Goal: Use online tool/utility: Utilize a website feature to perform a specific function

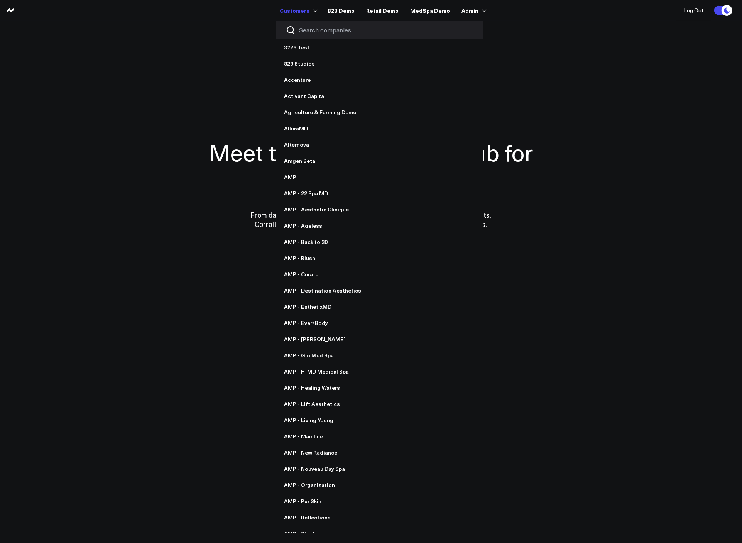
click at [319, 30] on input "Search companies input" at bounding box center [386, 30] width 174 height 8
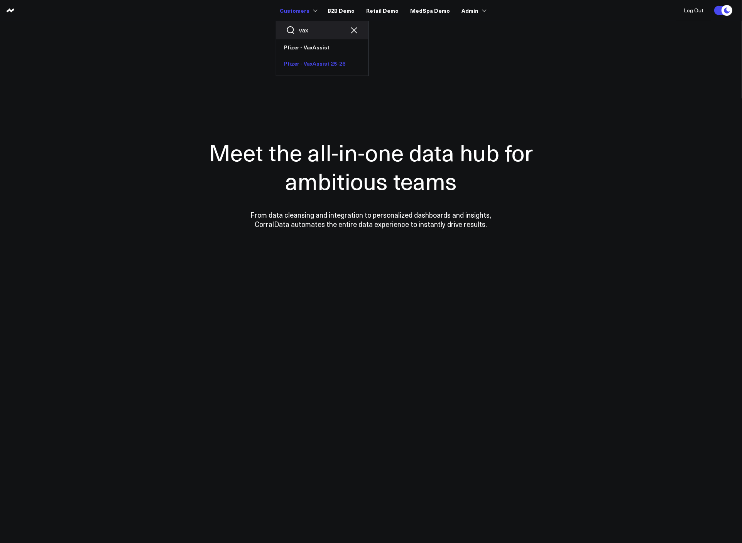
type input "vax"
click at [315, 71] on link "Pfizer - VaxAssist 25-26" at bounding box center [322, 64] width 92 height 16
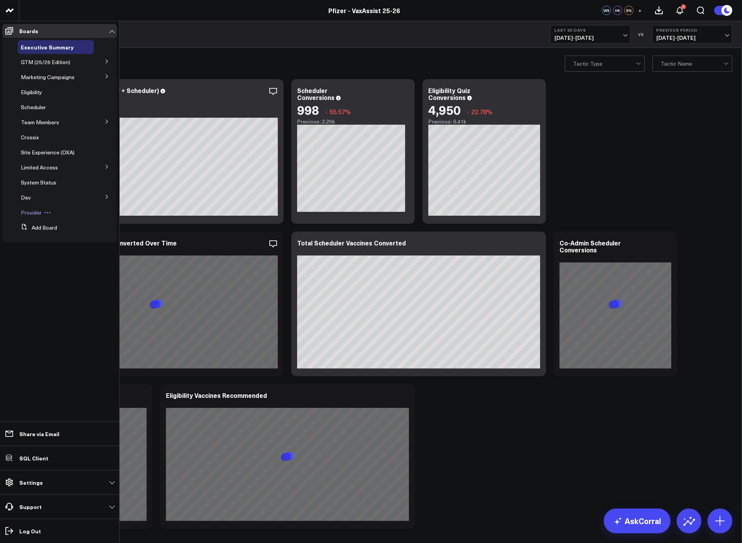
click at [35, 209] on span "Provider" at bounding box center [31, 212] width 21 height 7
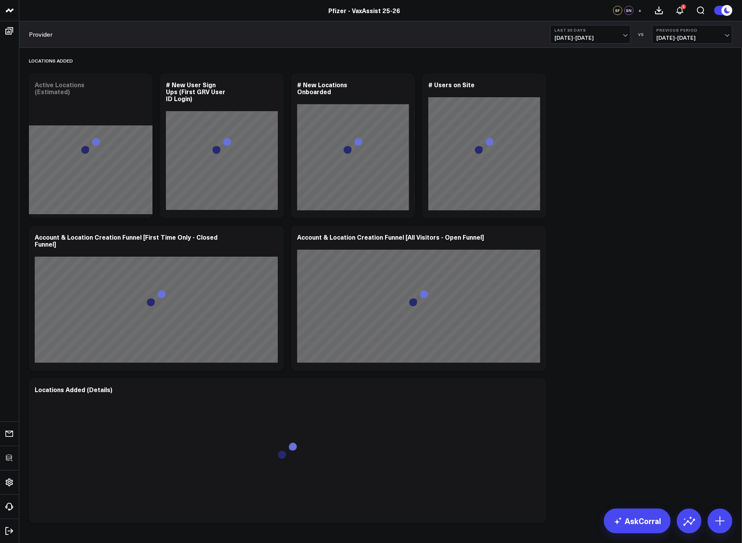
click at [695, 206] on div "Locations Added Modify via AI Copy link to widget Ask support Remove Create lin…" at bounding box center [380, 287] width 711 height 479
click at [653, 182] on div "Locations Added Modify via AI Copy link to widget Ask support Remove Create lin…" at bounding box center [380, 287] width 711 height 479
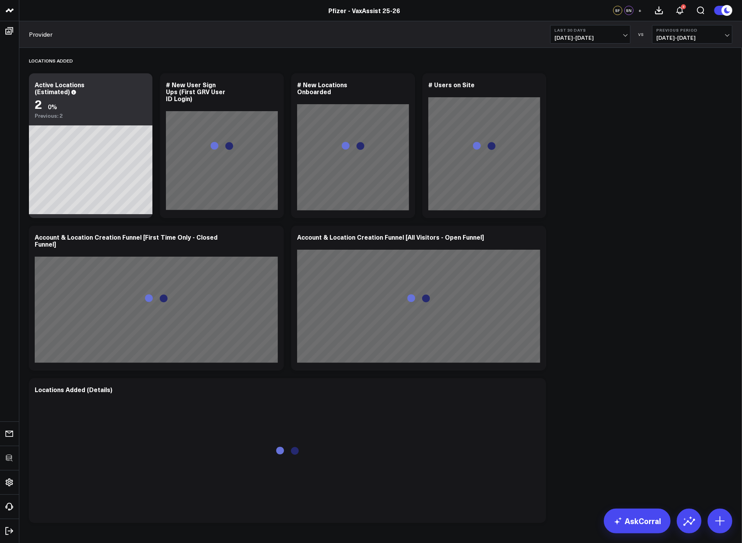
click at [631, 184] on div "Locations Added Modify via AI Copy link to widget Ask support Remove Create lin…" at bounding box center [380, 287] width 711 height 479
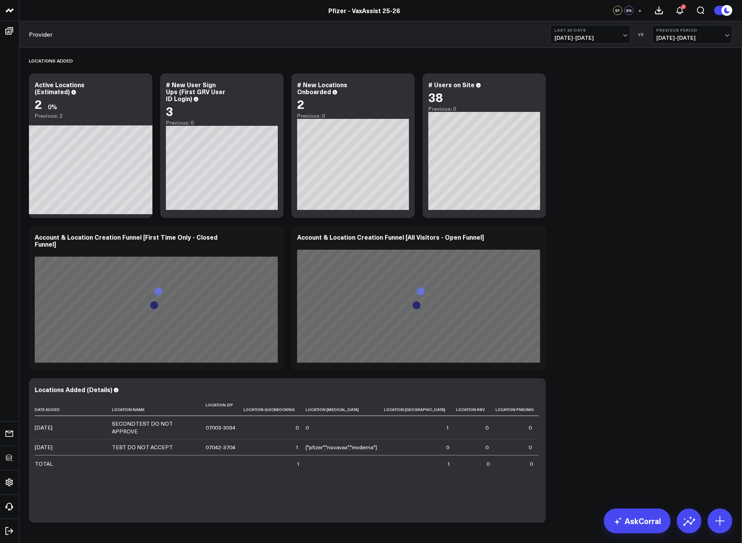
click at [683, 216] on div "Locations Added Modify via AI Copy link to widget Ask support Remove Create lin…" at bounding box center [380, 287] width 711 height 479
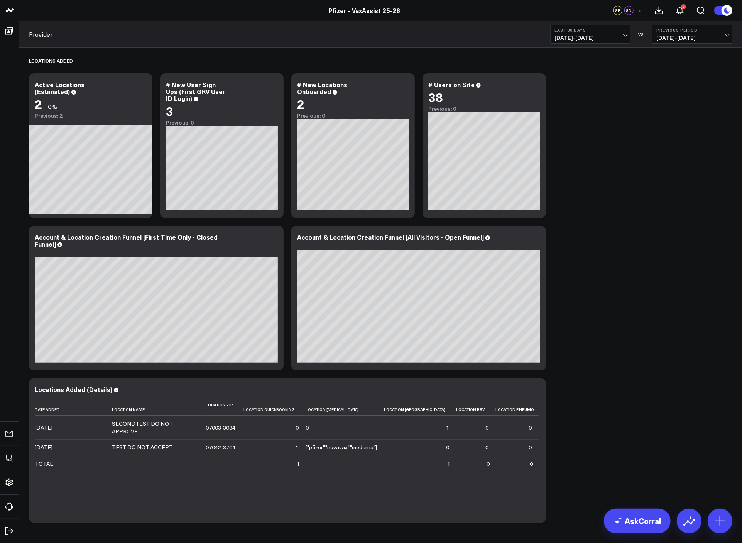
click at [683, 215] on div "Locations Added Modify via AI Copy link to widget Ask support Remove Create lin…" at bounding box center [380, 287] width 711 height 479
click at [637, 239] on div "Locations Added Modify via AI Copy link to widget Ask support Remove Create lin…" at bounding box center [380, 287] width 711 height 479
click at [723, 238] on div "Locations Added Modify via AI Copy link to widget Ask support Remove Create lin…" at bounding box center [380, 287] width 711 height 479
click at [627, 255] on div "Locations Added Modify via AI Copy link to widget Ask support Remove Create lin…" at bounding box center [380, 287] width 711 height 479
click at [612, 266] on div "Locations Added Modify via AI Copy link to widget Ask support Remove Create lin…" at bounding box center [380, 287] width 711 height 479
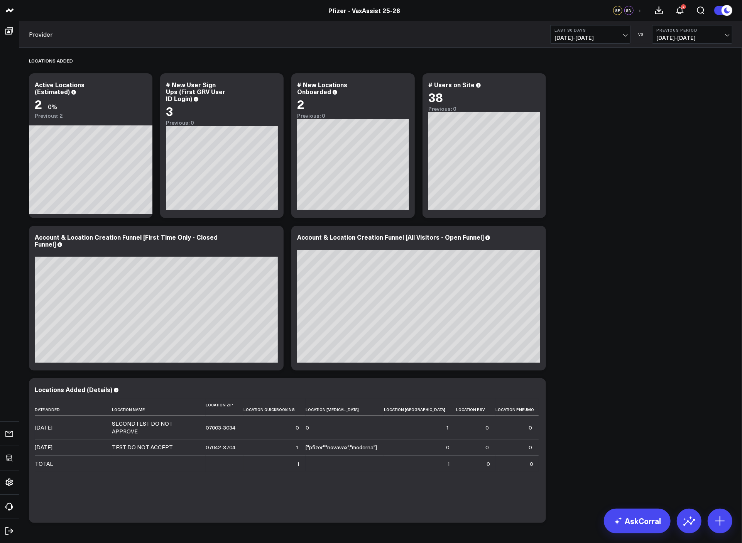
click at [606, 267] on div "Locations Added Modify via AI Copy link to widget Ask support Remove Create lin…" at bounding box center [380, 287] width 711 height 479
click at [274, 88] on icon at bounding box center [272, 85] width 9 height 9
click at [690, 299] on div "Locations Added Modify via AI Copy link to widget Ask support Remove Create lin…" at bounding box center [380, 287] width 711 height 479
click at [275, 234] on icon at bounding box center [272, 237] width 9 height 9
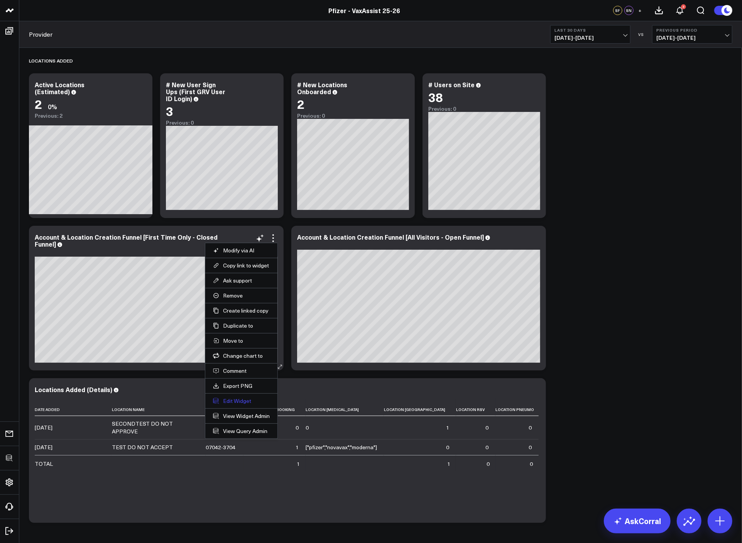
click at [236, 397] on button "Edit Widget" at bounding box center [241, 400] width 57 height 7
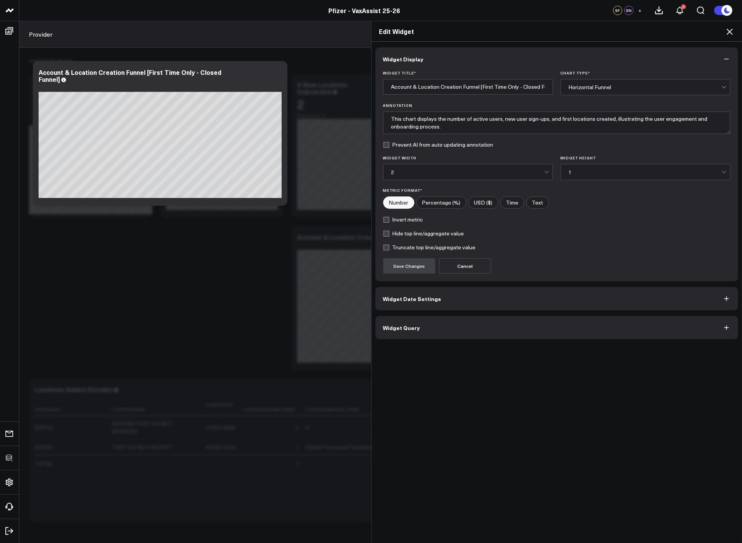
click at [441, 323] on button "Widget Query" at bounding box center [556, 327] width 363 height 23
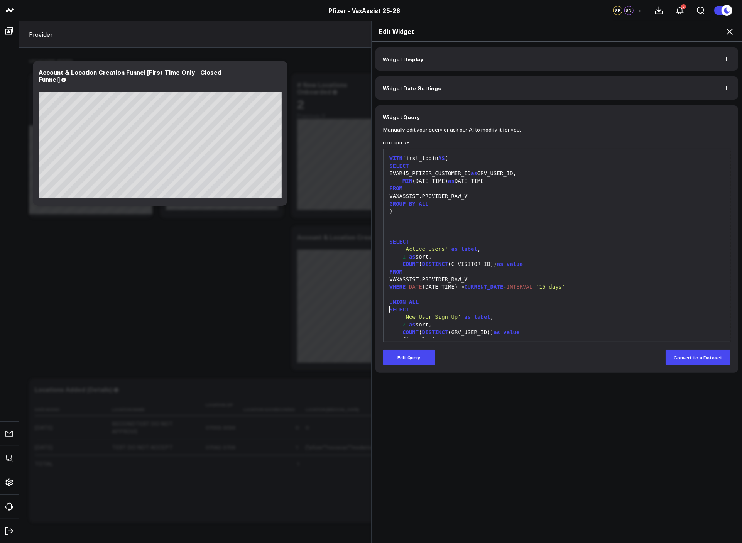
click at [577, 305] on div "WITH first_login AS ( SELECT EVAR45_PFIZER_CUSTOMER_ID as GRV_USER_ID, MIN (DAT…" at bounding box center [556, 305] width 339 height 305
click at [577, 305] on div "UNION ALL" at bounding box center [556, 302] width 339 height 8
click at [730, 29] on icon at bounding box center [729, 31] width 9 height 9
